Goal: Transaction & Acquisition: Purchase product/service

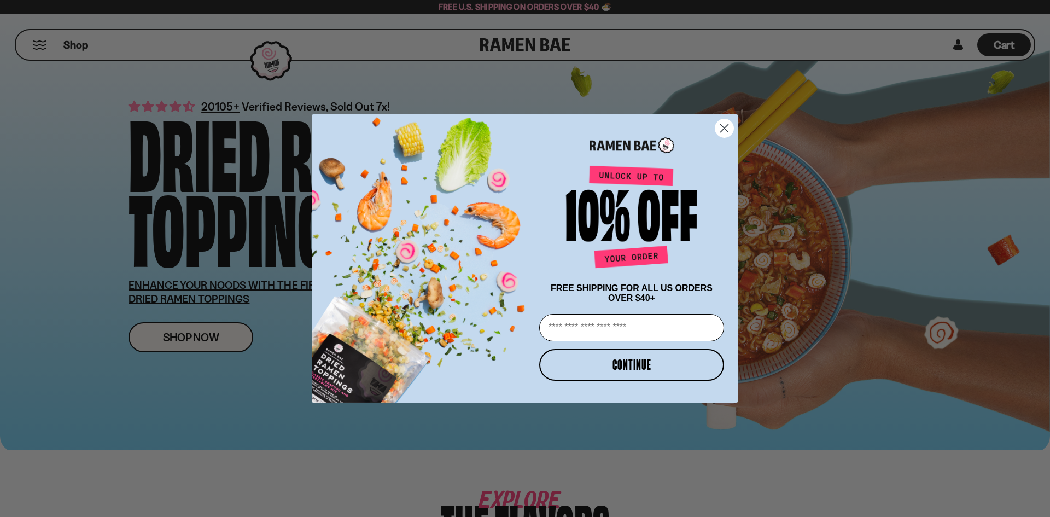
click at [179, 333] on div "Close dialog FREE SHIPPING FOR ALL US ORDERS OVER $40+ Email CONTINUE ******" at bounding box center [525, 258] width 1050 height 517
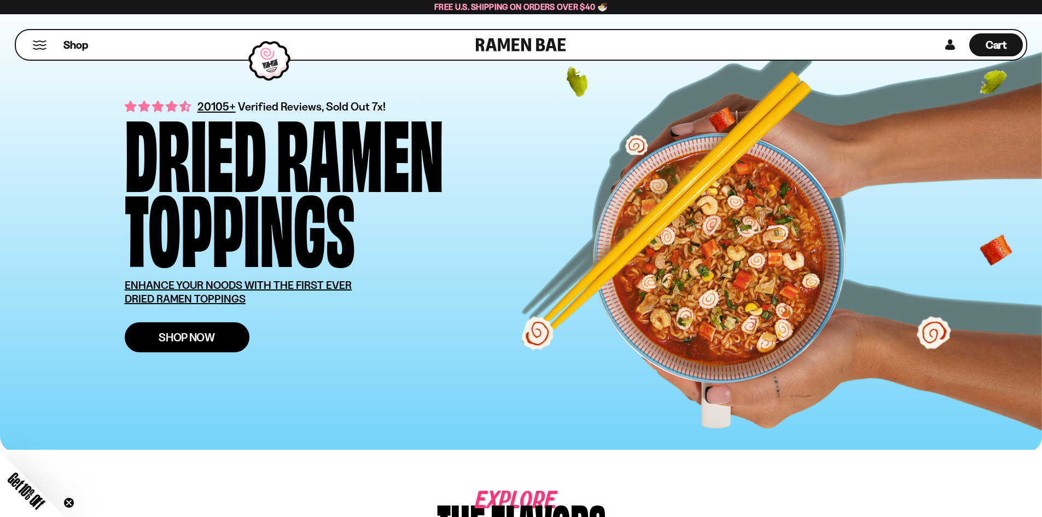
click at [179, 333] on span "Shop Now" at bounding box center [187, 337] width 56 height 11
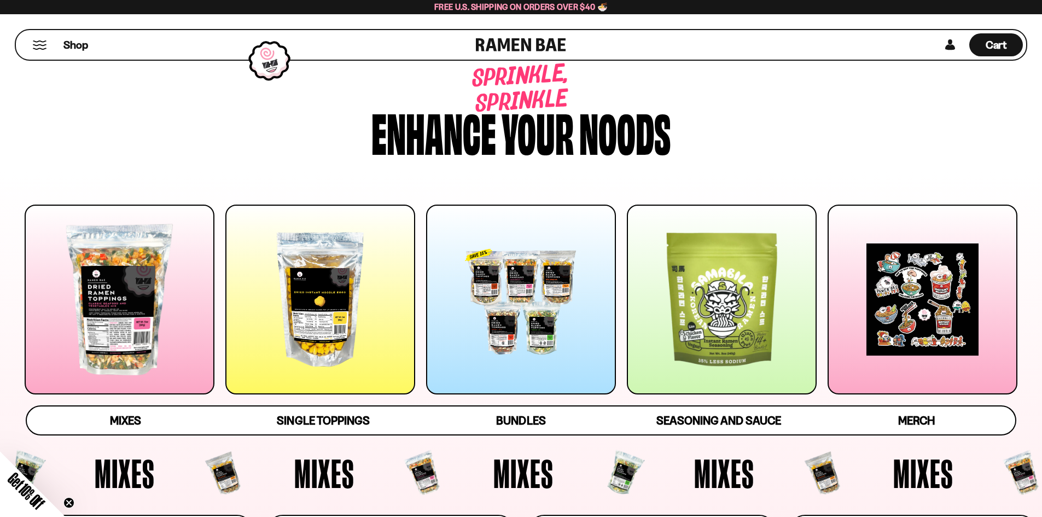
click at [307, 318] on div at bounding box center [320, 300] width 190 height 190
click at [713, 428] on span "Seasoning and Sauce" at bounding box center [718, 421] width 124 height 15
